Goal: Information Seeking & Learning: Learn about a topic

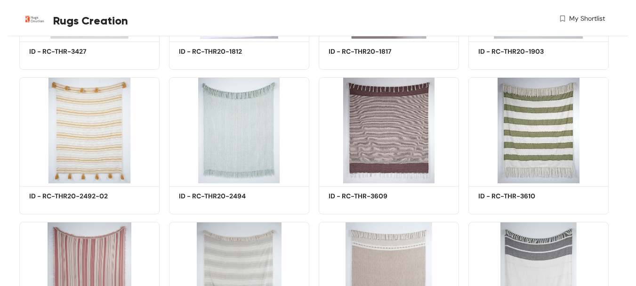
scroll to position [621, 0]
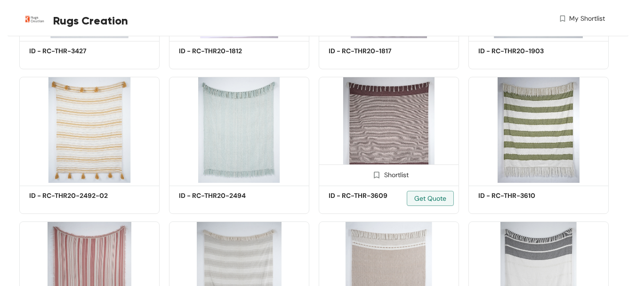
click at [406, 189] on div "ID - RC-THR-3609 Get Quote" at bounding box center [388, 199] width 139 height 28
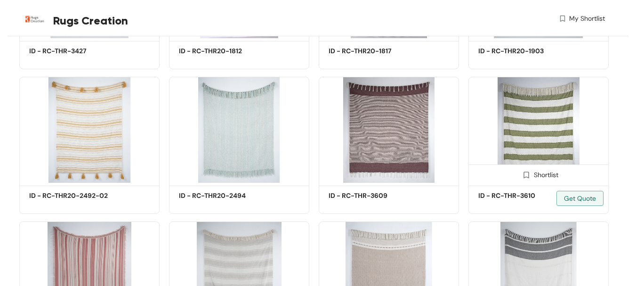
click at [551, 140] on img at bounding box center [538, 130] width 140 height 106
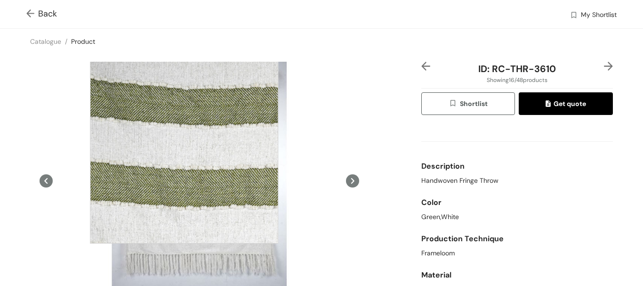
scroll to position [66, 0]
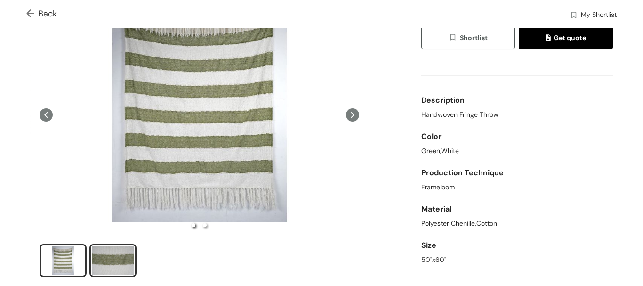
click at [121, 248] on div "slide item 2" at bounding box center [113, 260] width 42 height 28
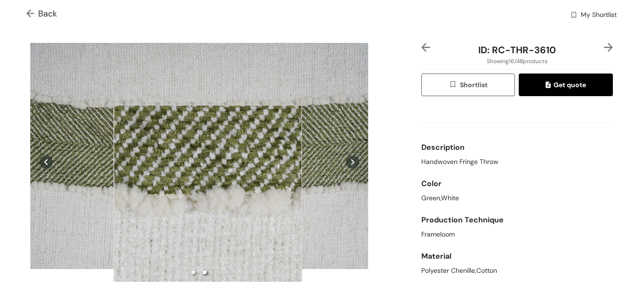
scroll to position [0, 0]
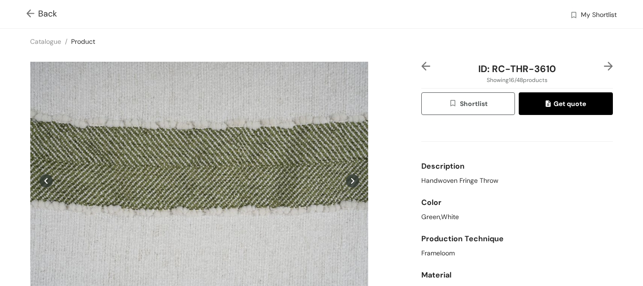
click at [30, 14] on img at bounding box center [32, 14] width 12 height 10
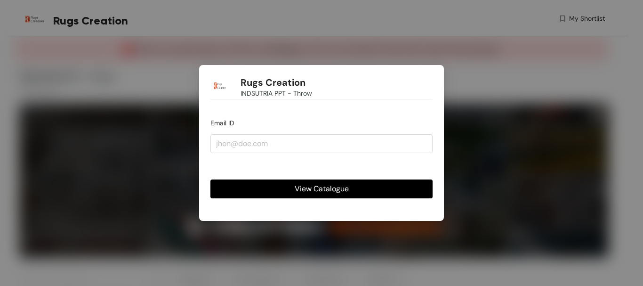
click at [402, 192] on button "View Catalogue" at bounding box center [321, 188] width 222 height 19
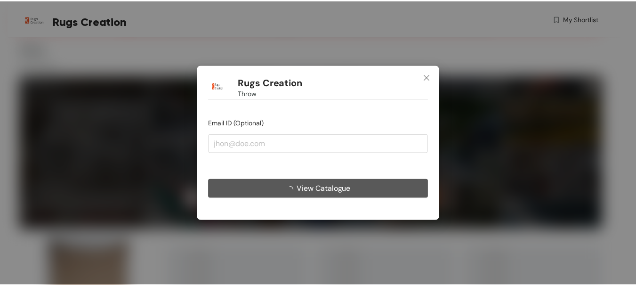
scroll to position [28, 0]
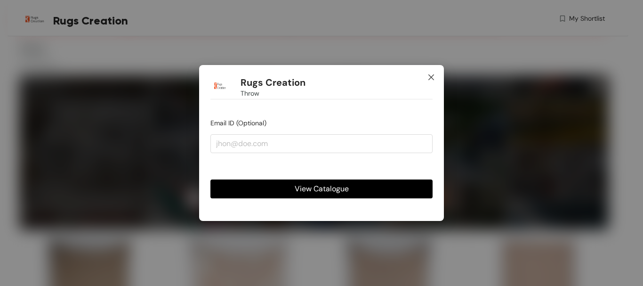
click at [433, 79] on icon "close" at bounding box center [431, 77] width 6 height 6
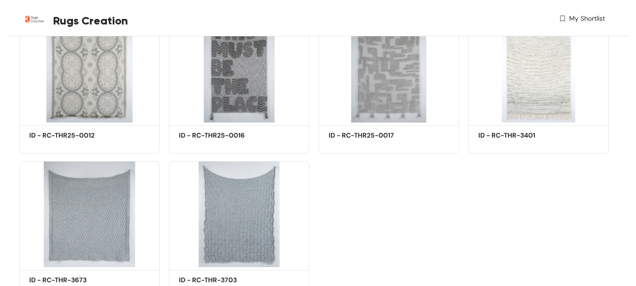
scroll to position [2137, 0]
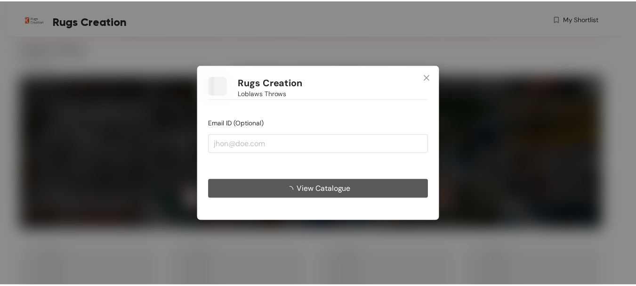
scroll to position [28, 0]
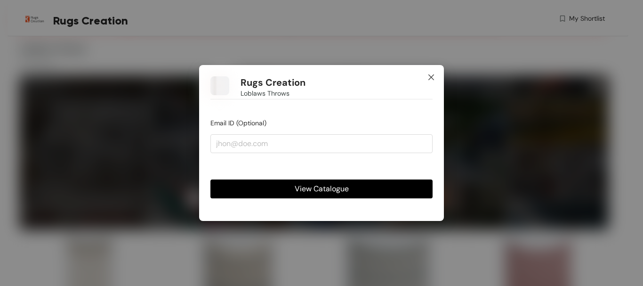
click at [432, 79] on icon "close" at bounding box center [431, 77] width 6 height 6
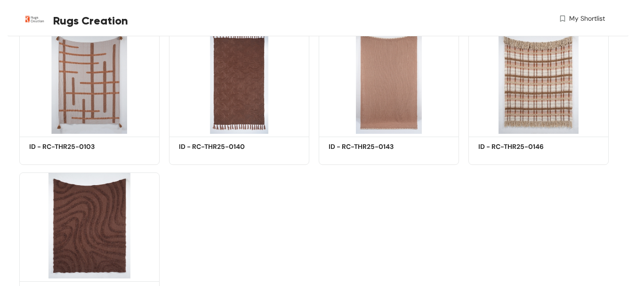
scroll to position [1590, 0]
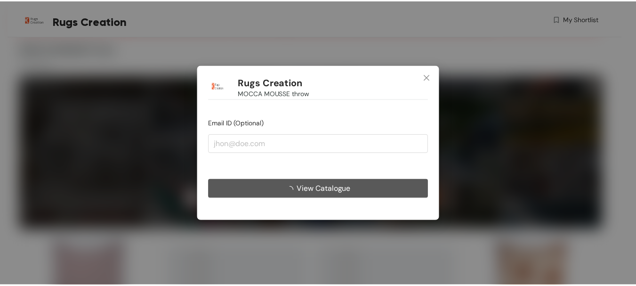
scroll to position [28, 0]
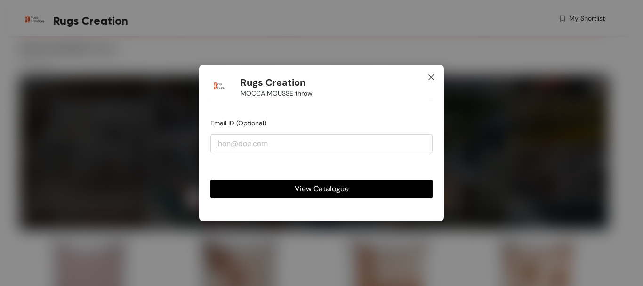
click at [428, 81] on span "Close" at bounding box center [430, 77] width 25 height 25
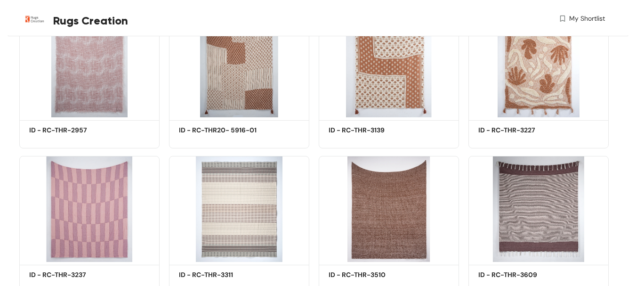
scroll to position [435, 0]
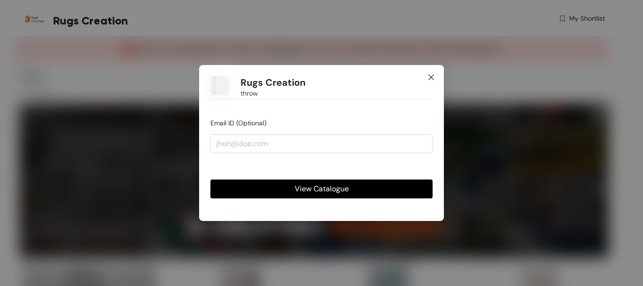
click at [432, 74] on icon "close" at bounding box center [431, 77] width 8 height 8
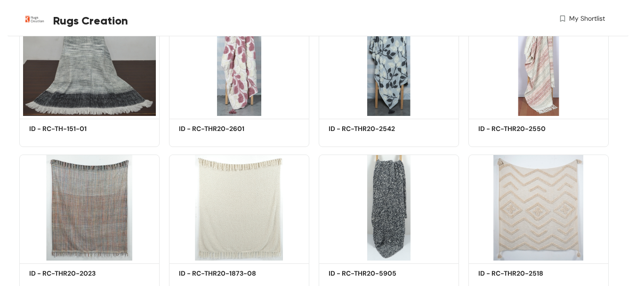
scroll to position [279, 0]
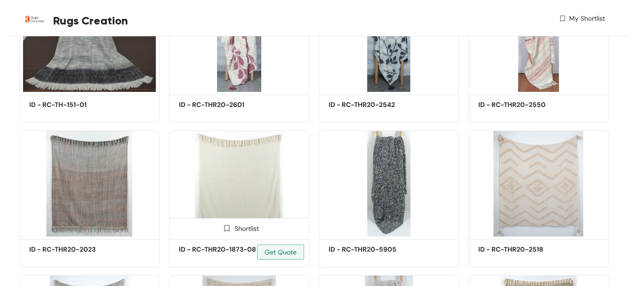
click at [269, 177] on img at bounding box center [239, 183] width 140 height 106
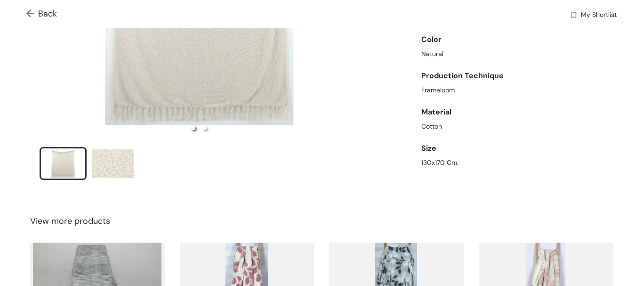
scroll to position [163, 0]
click at [119, 159] on div "slide item 2" at bounding box center [113, 163] width 42 height 28
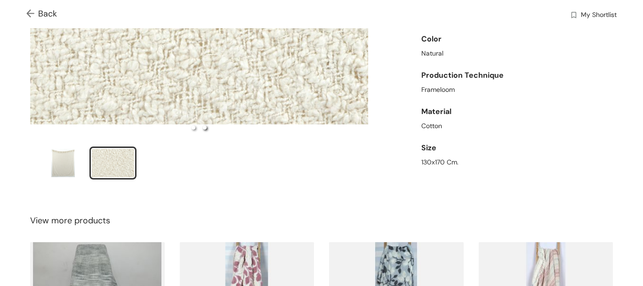
scroll to position [0, 0]
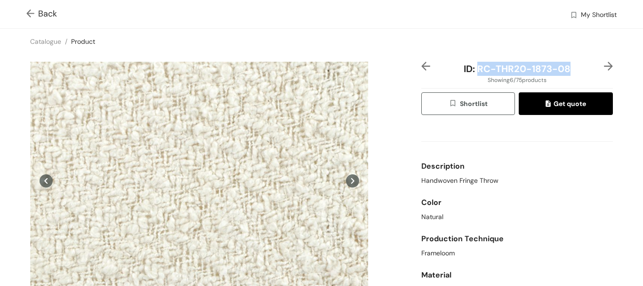
drag, startPoint x: 561, startPoint y: 68, endPoint x: 474, endPoint y: 72, distance: 87.1
click at [474, 72] on span "ID: RC-THR20-1873-08" at bounding box center [517, 69] width 107 height 12
copy span "RC-THR20-1873-08"
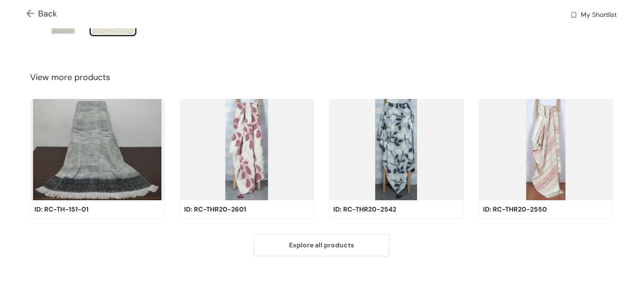
scroll to position [318, 0]
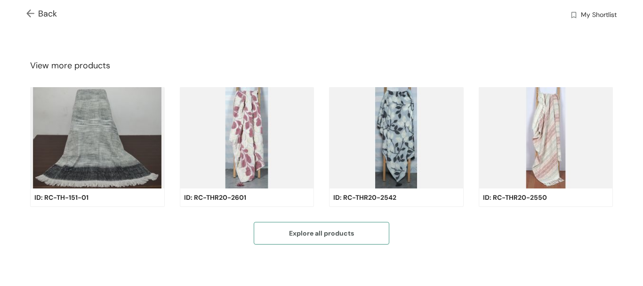
click at [337, 228] on span "Explore all products" at bounding box center [321, 233] width 65 height 10
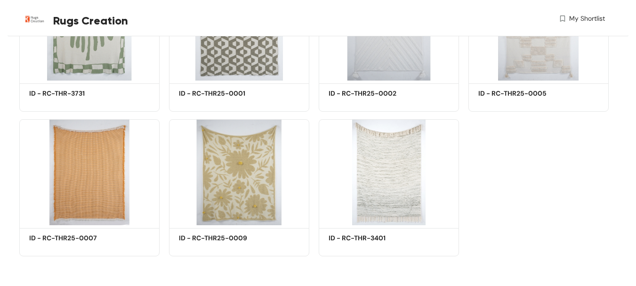
scroll to position [2745, 0]
